Goal: Information Seeking & Learning: Learn about a topic

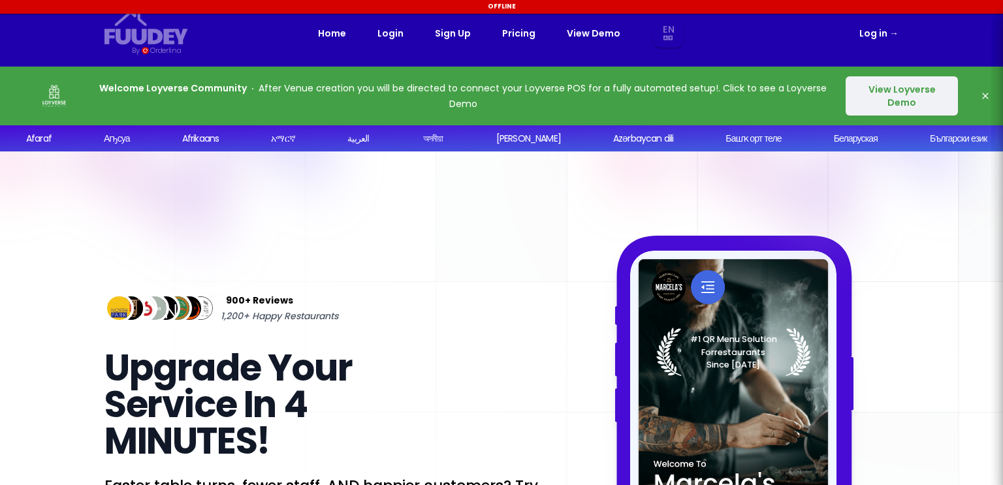
select select "en"
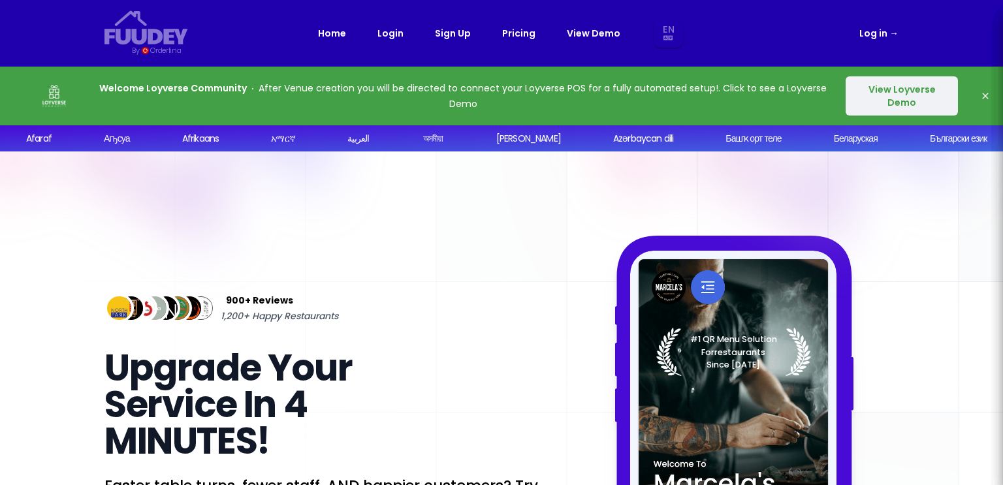
click at [515, 35] on link "Pricing" at bounding box center [518, 33] width 33 height 16
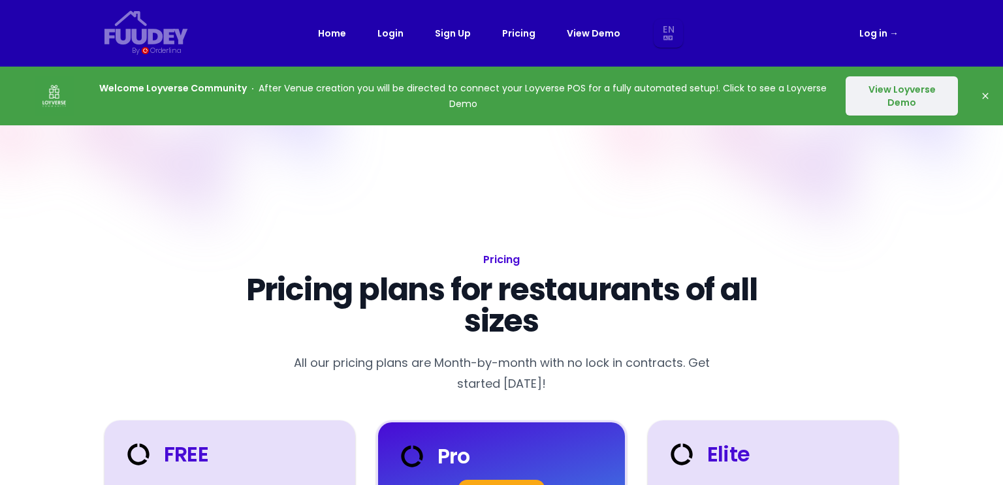
select select "en"
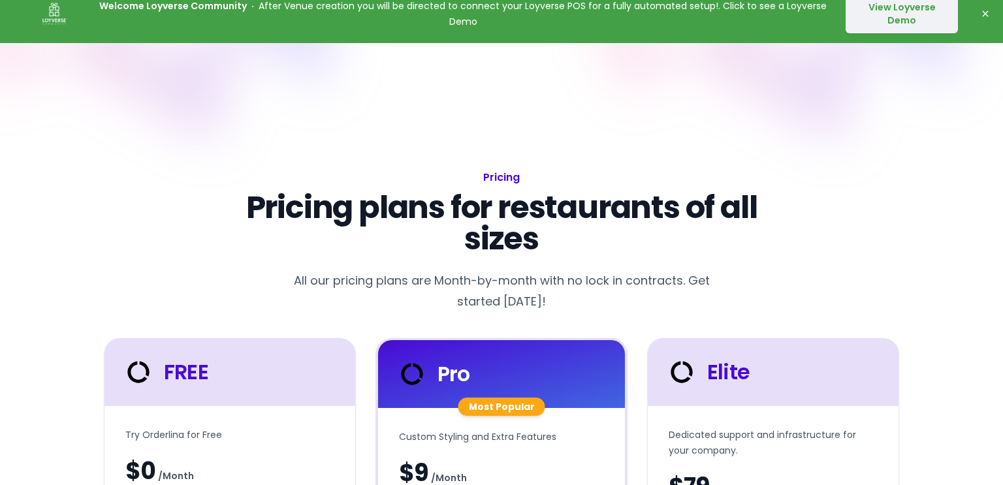
select select "en"
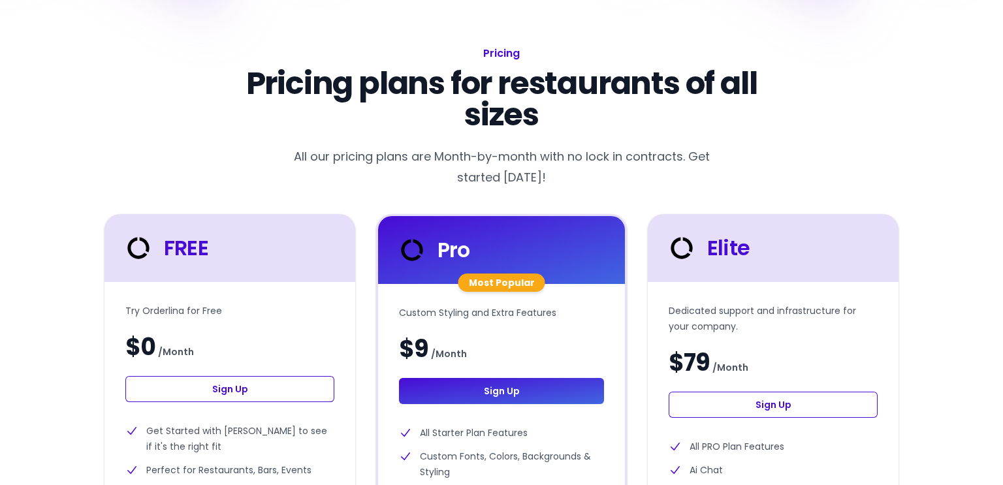
scroll to position [214, 0]
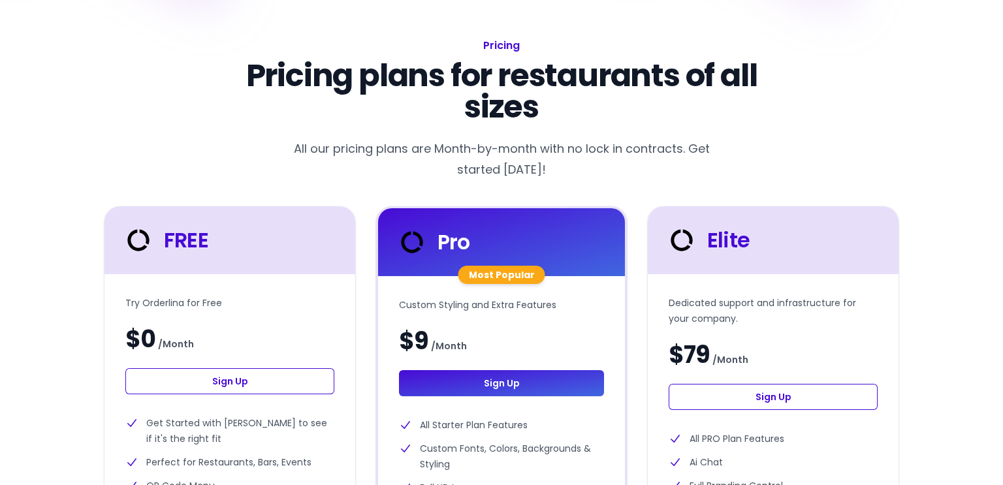
select select "en"
click at [133, 236] on icon at bounding box center [138, 240] width 31 height 31
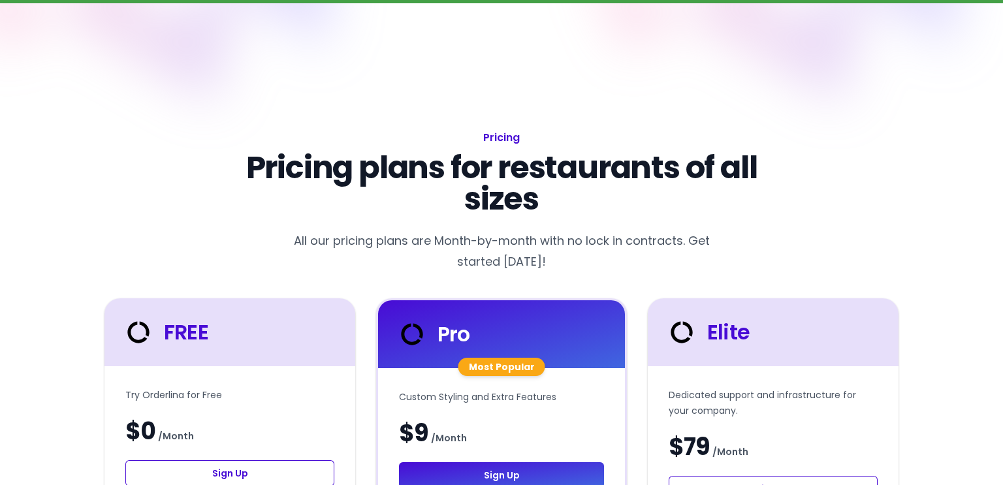
scroll to position [0, 0]
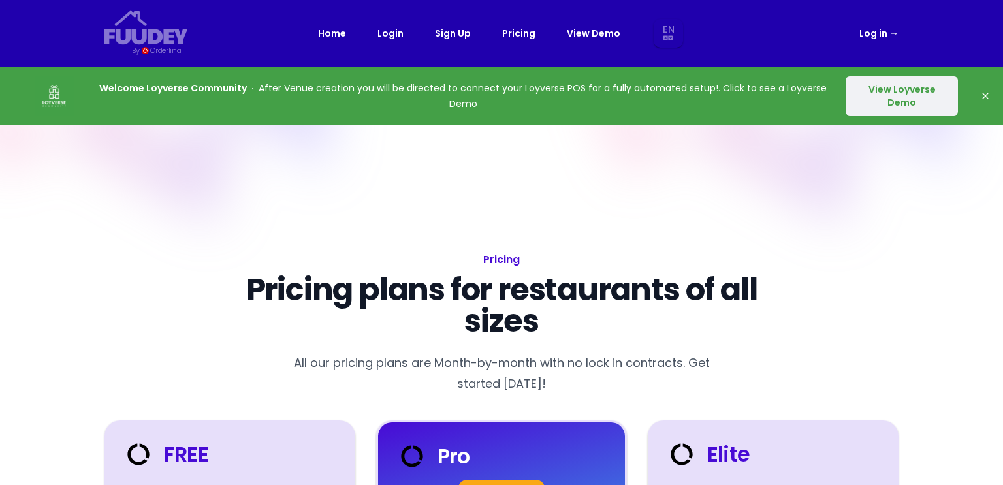
click at [890, 88] on button "View Loyverse Demo" at bounding box center [902, 95] width 112 height 39
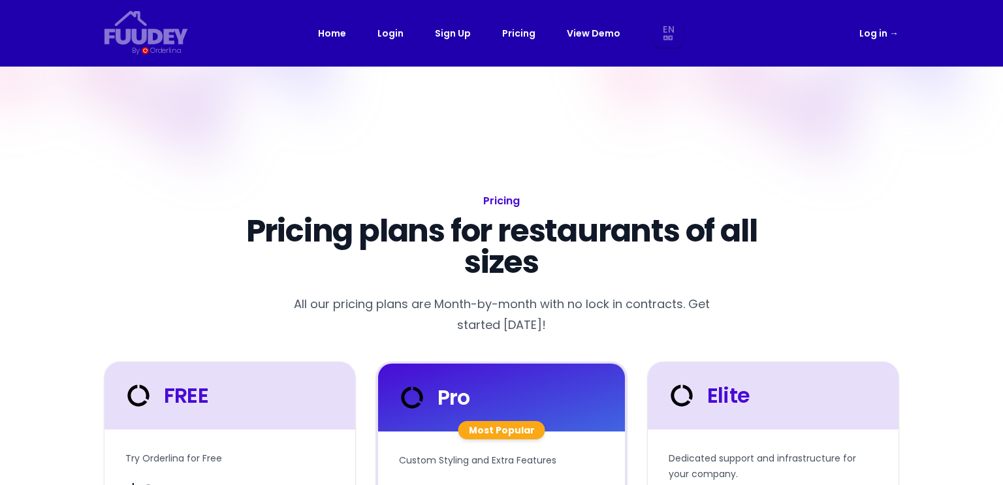
select select "en"
